Goal: Book appointment/travel/reservation

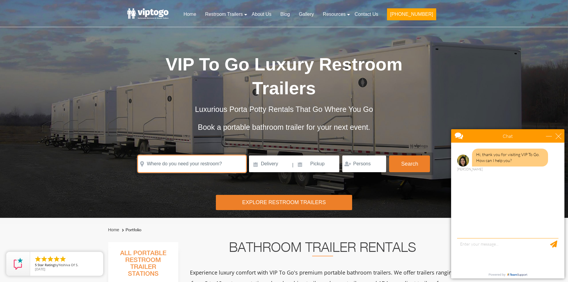
click at [195, 170] on input "text" at bounding box center [192, 163] width 108 height 17
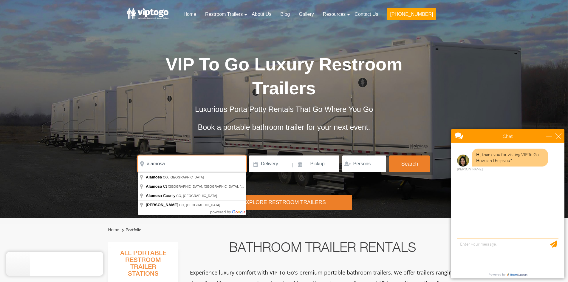
type input "alamosa"
click button "autobtn" at bounding box center [0, 0] width 0 height 0
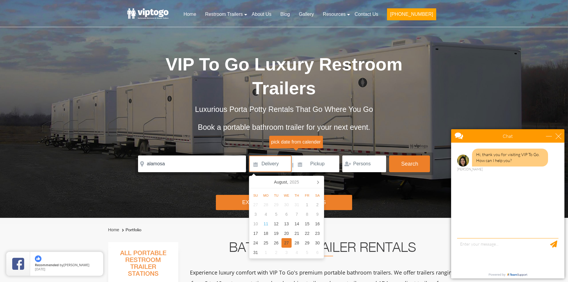
click at [283, 247] on div "27" at bounding box center [286, 243] width 10 height 10
type input "[DATE]"
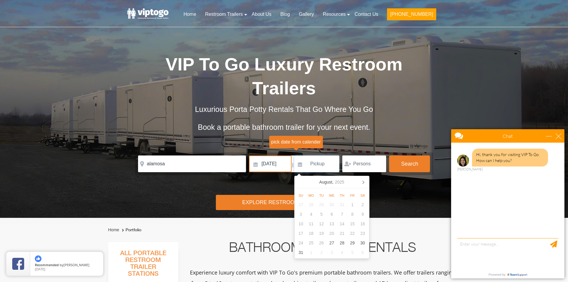
click at [325, 215] on div "5" at bounding box center [321, 214] width 10 height 10
click at [361, 240] on div "30" at bounding box center [362, 243] width 10 height 10
type input "[DATE]"
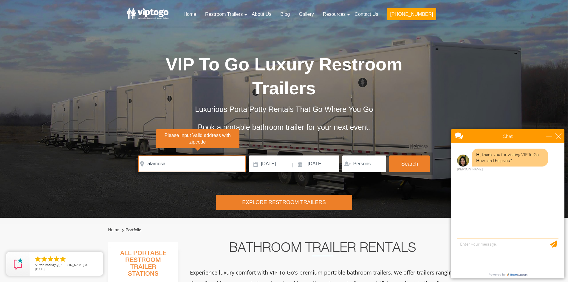
click at [316, 203] on div "Explore Restroom Trailers" at bounding box center [284, 202] width 136 height 15
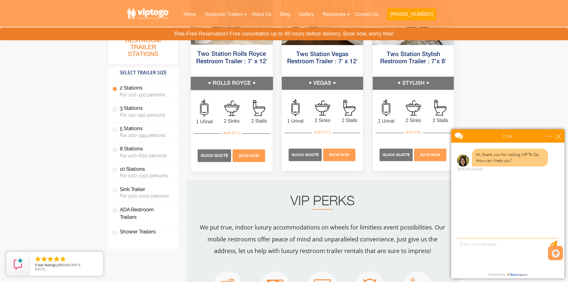
scroll to position [367, 0]
